Goal: Navigation & Orientation: Find specific page/section

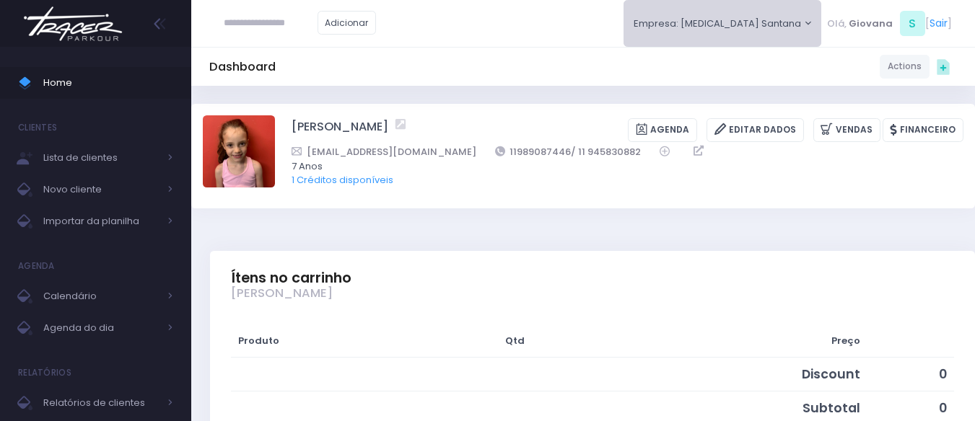
click at [774, 30] on button "Empresa: T3 Santana" at bounding box center [723, 23] width 198 height 47
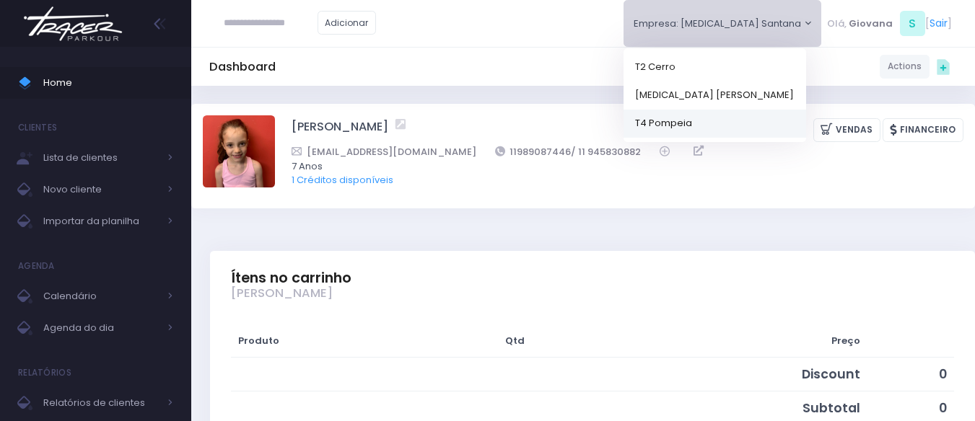
click at [748, 115] on link "T4 Pompeia" at bounding box center [715, 123] width 183 height 28
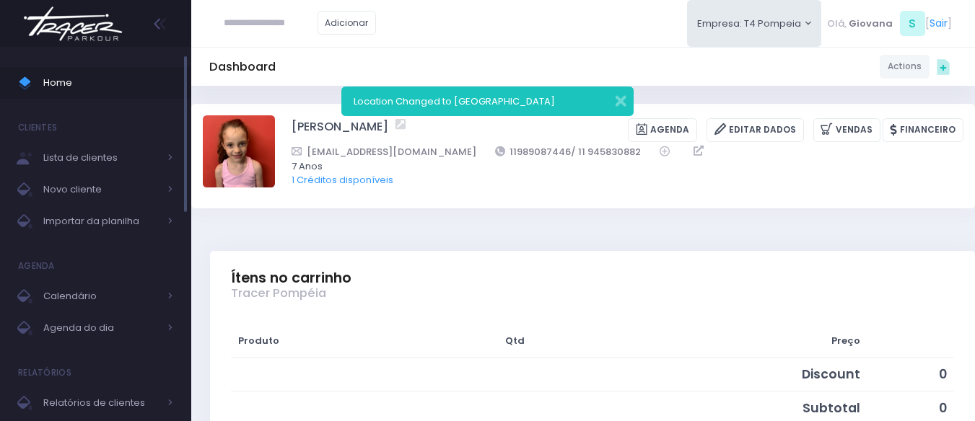
click at [102, 84] on span "Home" at bounding box center [108, 83] width 130 height 19
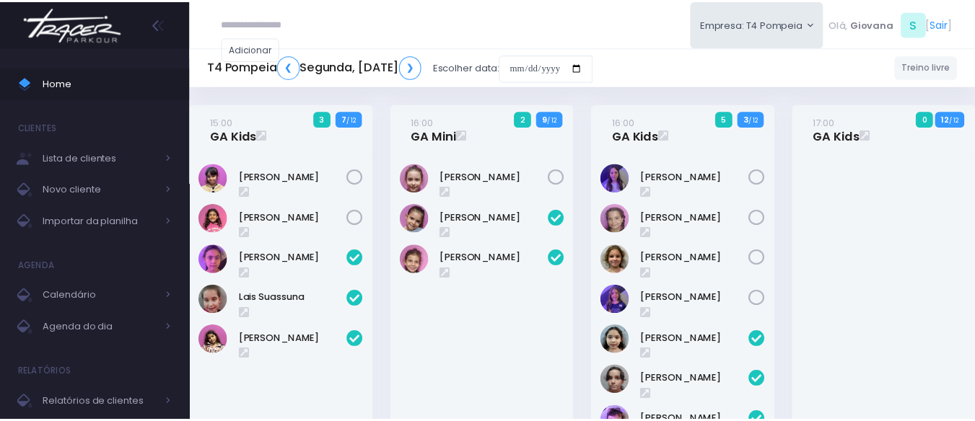
scroll to position [557, 0]
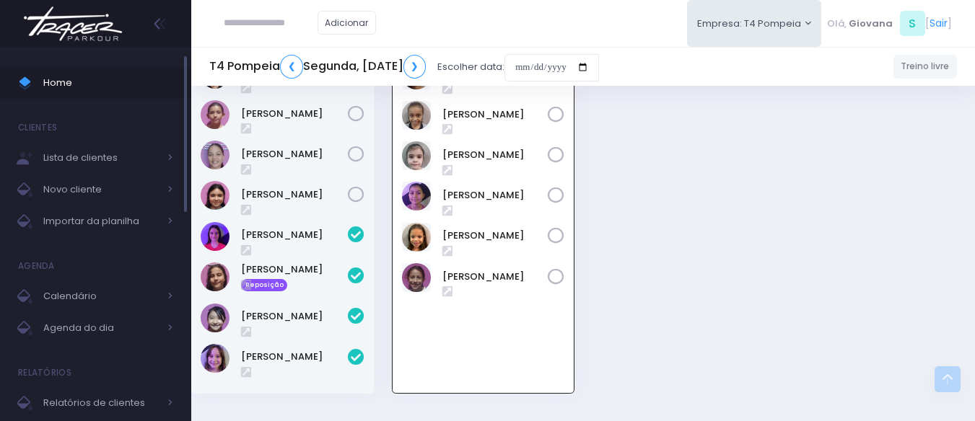
click at [83, 89] on span "Home" at bounding box center [108, 83] width 130 height 19
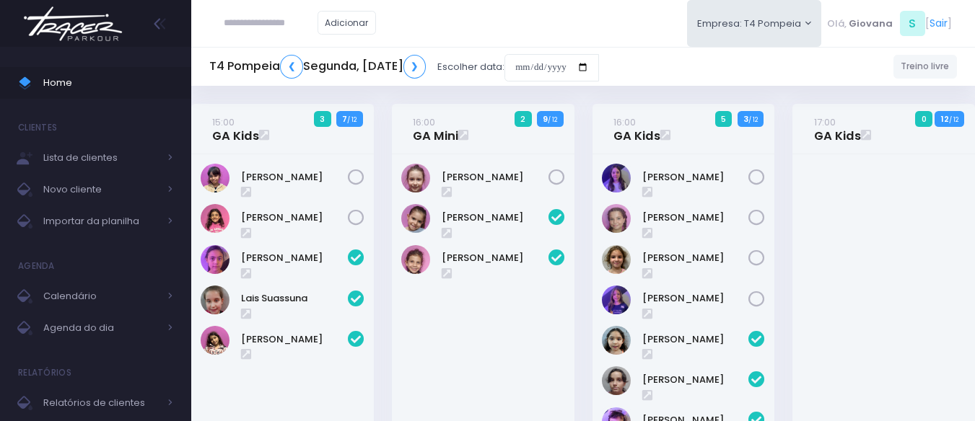
scroll to position [557, 0]
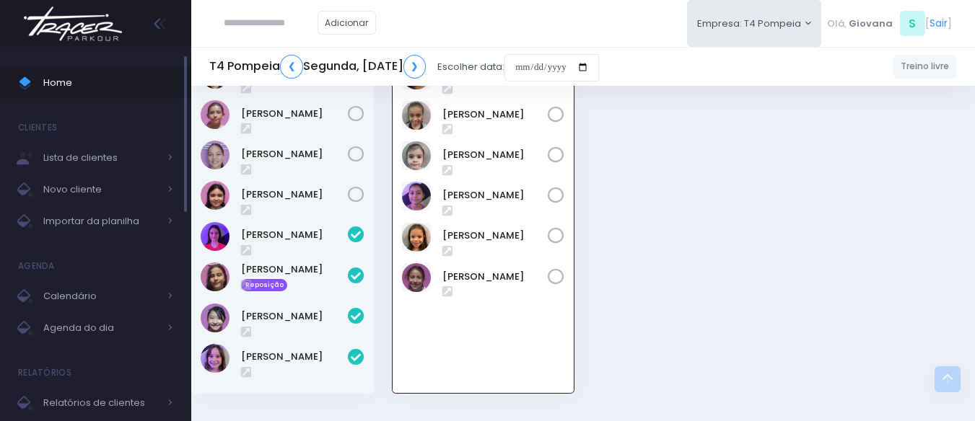
click at [57, 79] on span "Home" at bounding box center [108, 83] width 130 height 19
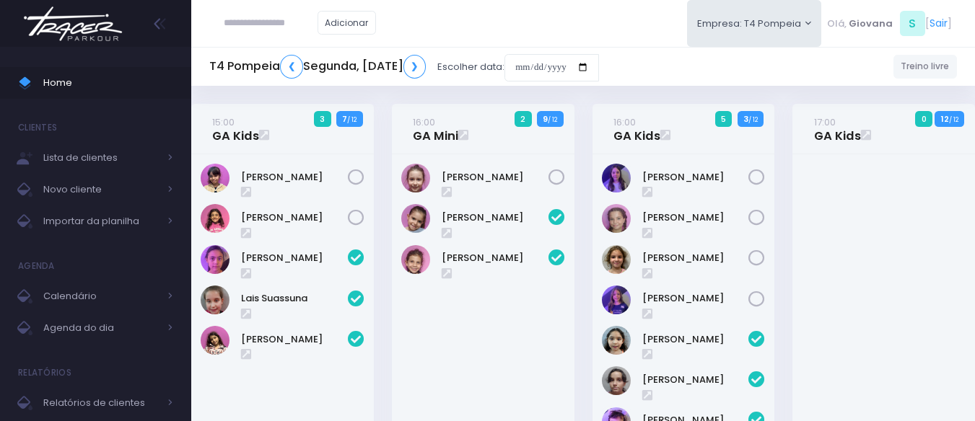
scroll to position [557, 0]
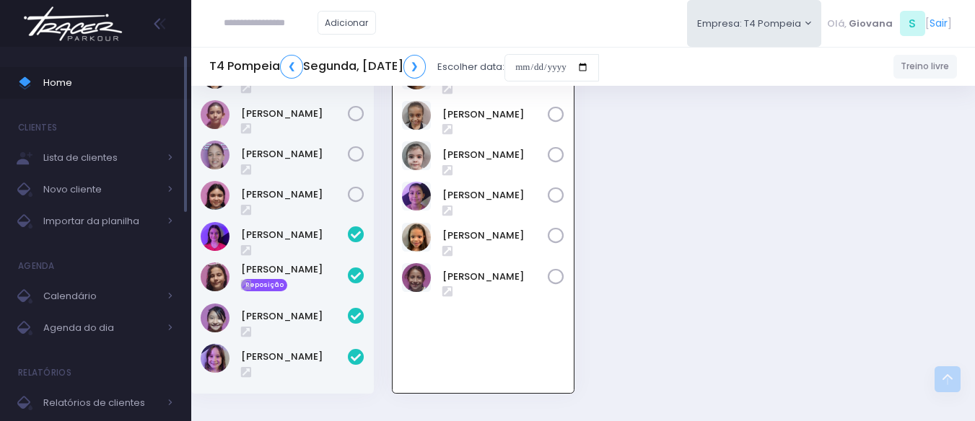
click at [88, 79] on span "Home" at bounding box center [108, 83] width 130 height 19
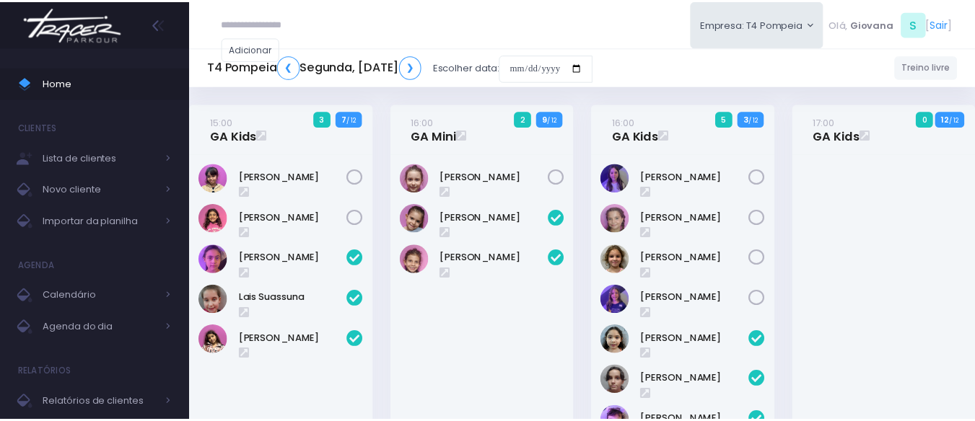
scroll to position [557, 0]
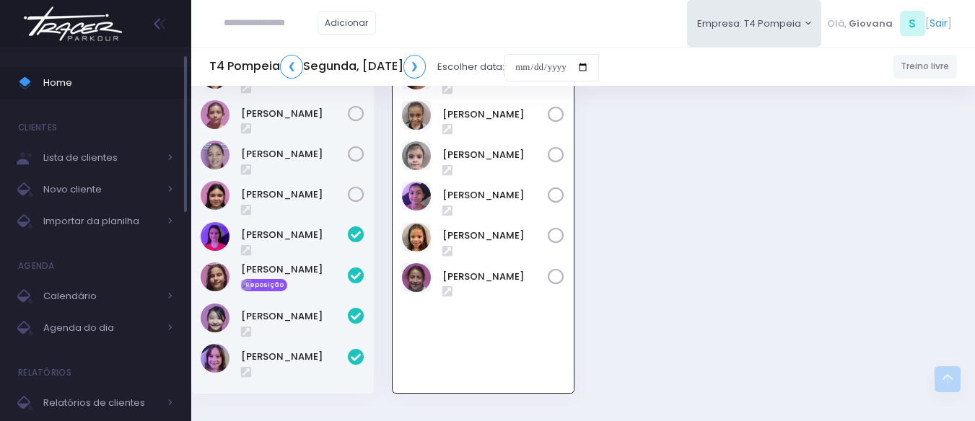
click at [93, 86] on span "Home" at bounding box center [108, 83] width 130 height 19
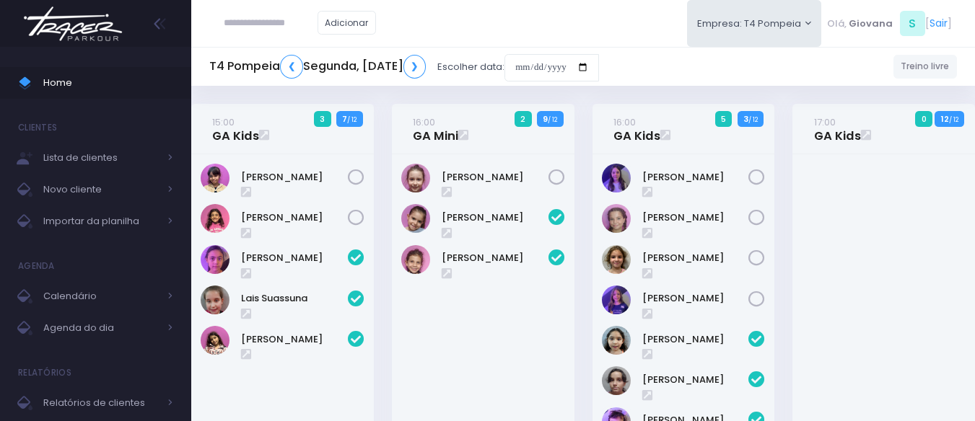
scroll to position [557, 0]
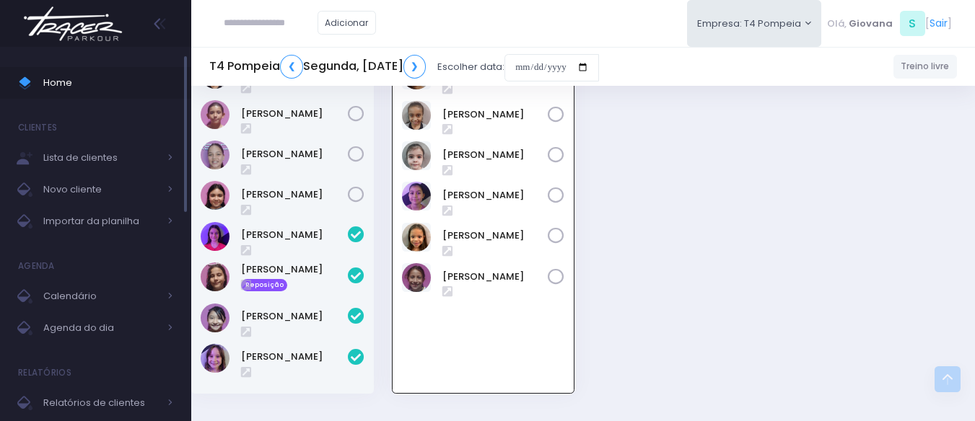
click at [117, 79] on span "Home" at bounding box center [108, 83] width 130 height 19
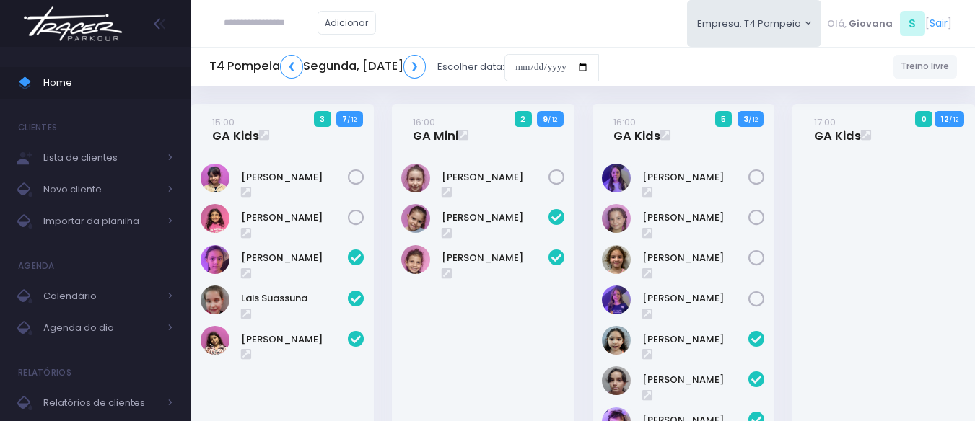
click at [585, 184] on div "16:00 GA Kids 5 3 / 12" at bounding box center [683, 330] width 201 height 453
